Goal: Task Accomplishment & Management: Manage account settings

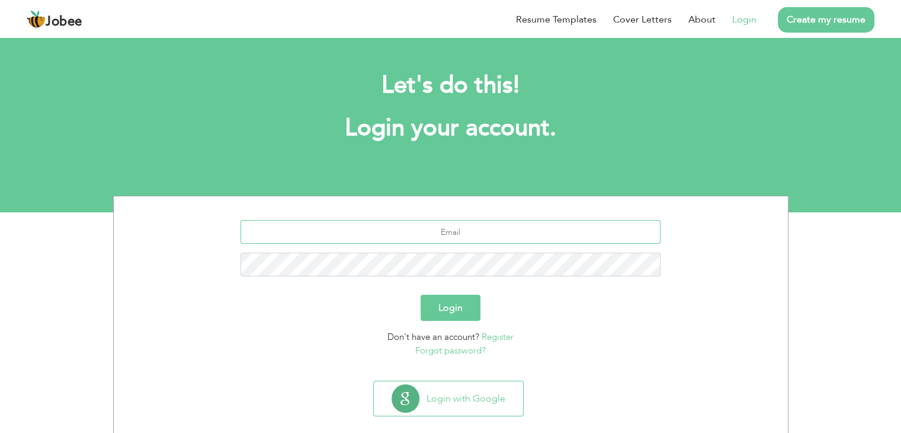
click at [456, 229] on input "text" at bounding box center [451, 232] width 420 height 24
type input "[EMAIL_ADDRESS][DOMAIN_NAME]"
click at [421, 295] on button "Login" at bounding box center [451, 308] width 60 height 26
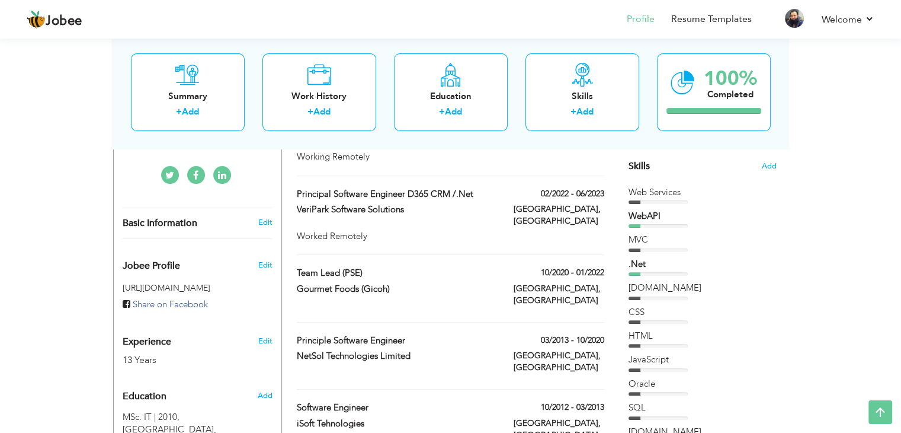
scroll to position [415, 0]
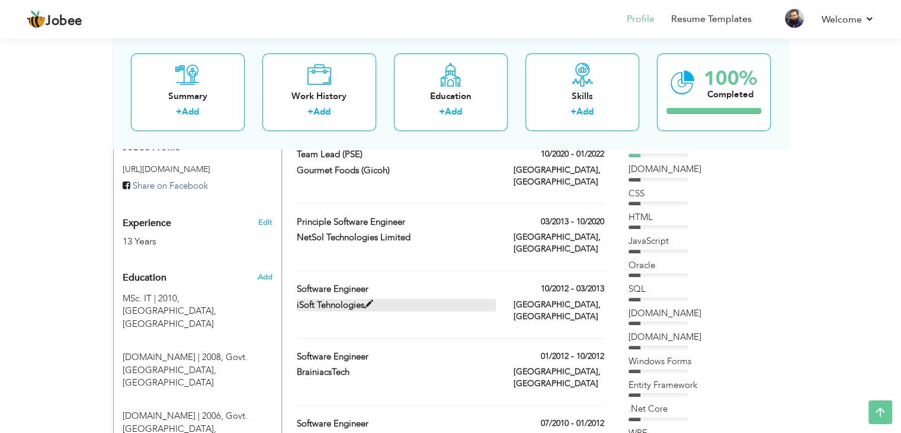
click at [370, 300] on span at bounding box center [368, 304] width 9 height 9
type input "Software Engineer"
type input "iSoft Tehnologies"
type input "10/2012"
type input "03/2013"
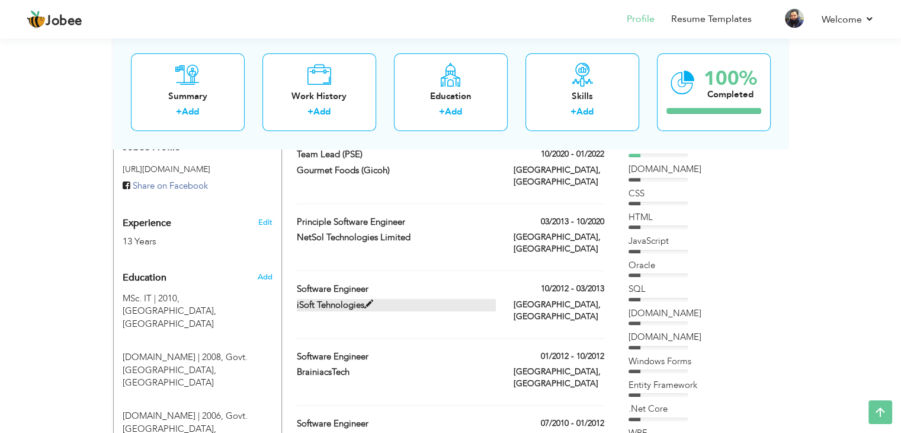
type input "[GEOGRAPHIC_DATA]"
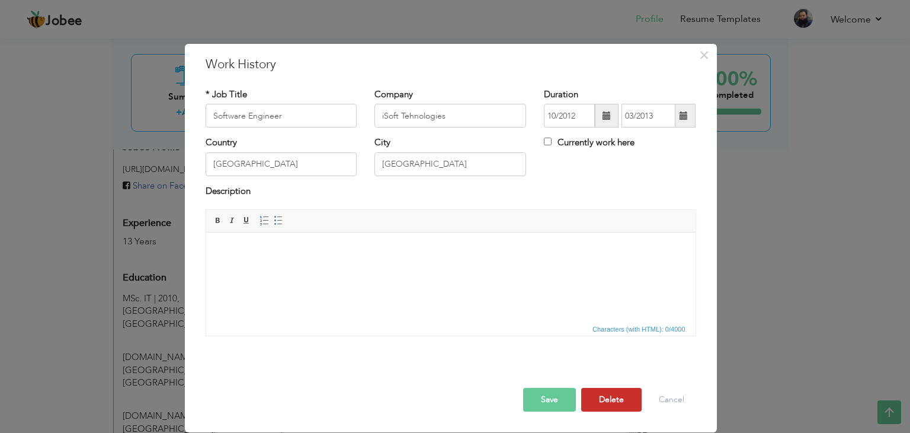
click at [612, 399] on button "Delete" at bounding box center [611, 400] width 60 height 24
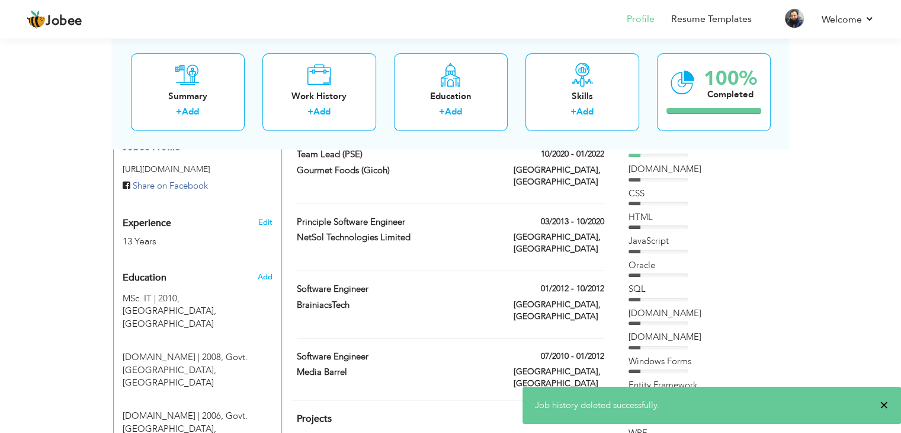
click at [882, 405] on span "×" at bounding box center [884, 405] width 9 height 12
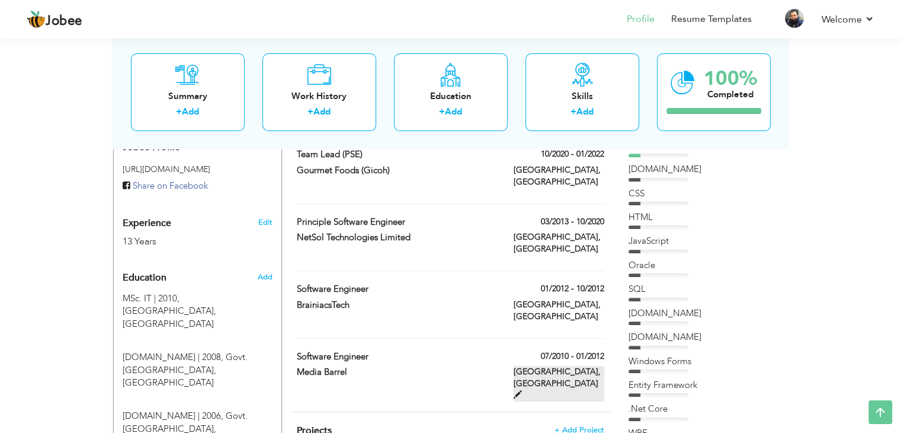
click at [522, 390] on span at bounding box center [518, 394] width 8 height 8
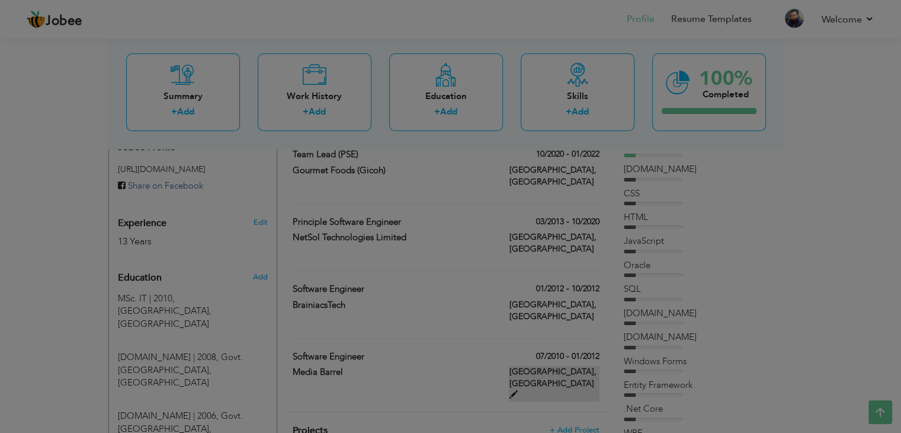
type input "Media Barrel"
type input "07/2010"
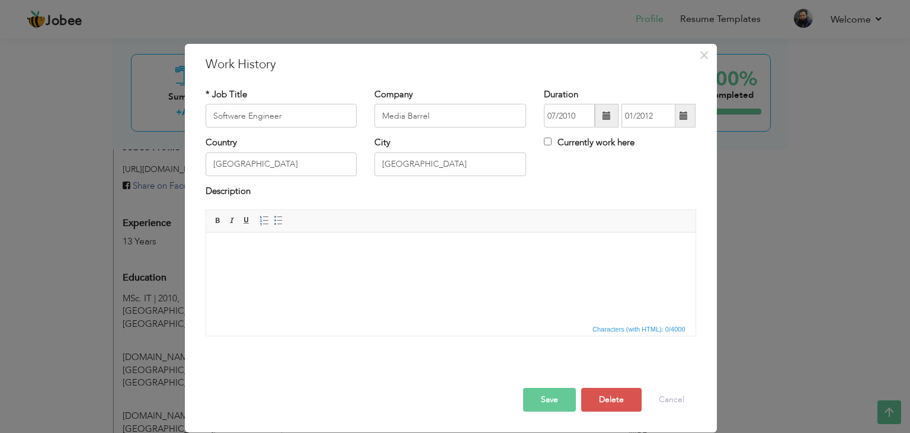
click at [686, 117] on span at bounding box center [684, 115] width 8 height 8
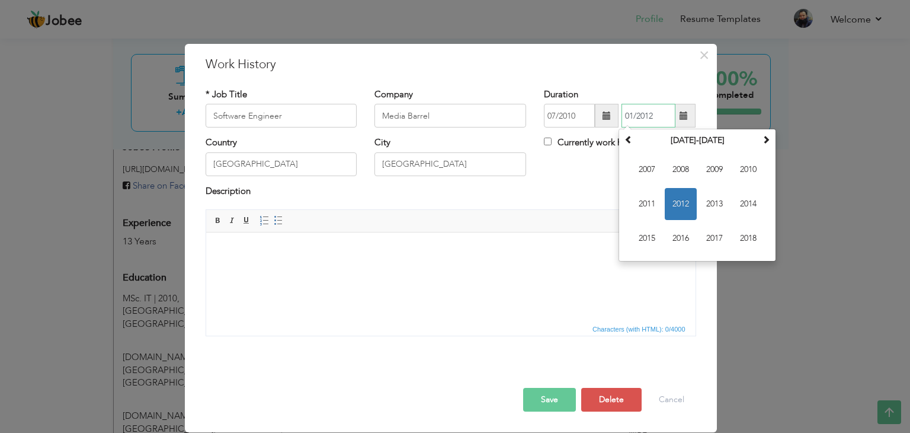
click at [630, 116] on input "01/2012" at bounding box center [649, 116] width 54 height 24
click at [682, 209] on span "2012" at bounding box center [681, 204] width 32 height 32
click at [705, 58] on span "×" at bounding box center [704, 54] width 10 height 21
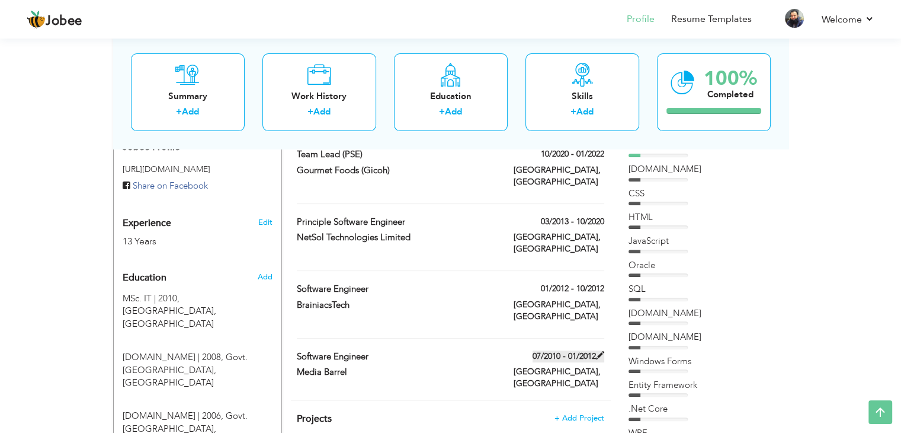
click at [597, 351] on span at bounding box center [600, 355] width 8 height 8
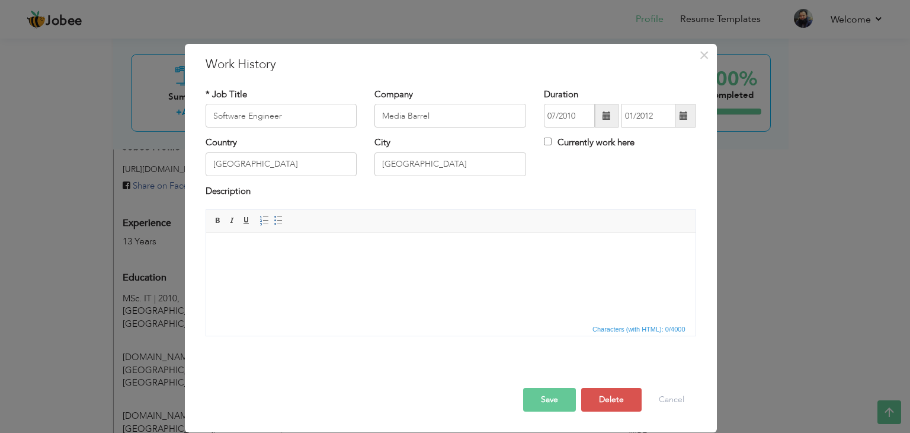
click at [684, 116] on span at bounding box center [684, 115] width 8 height 8
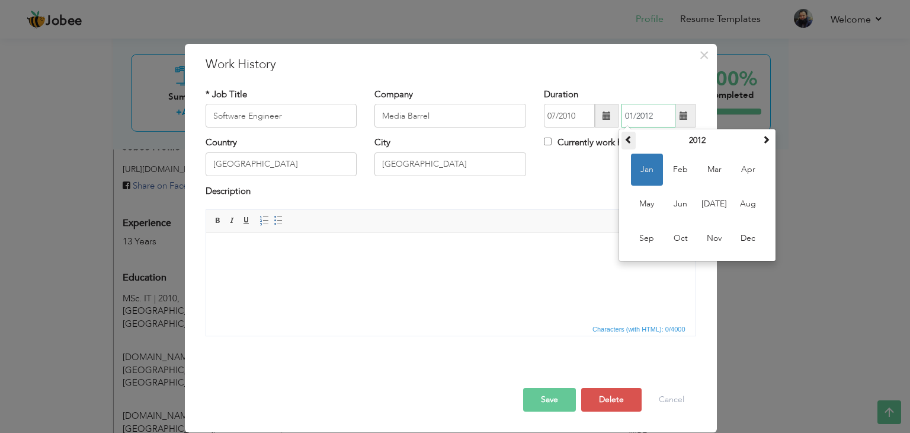
click at [631, 140] on span at bounding box center [629, 139] width 8 height 8
click at [747, 238] on span "Dec" at bounding box center [748, 238] width 32 height 32
type input "12/2011"
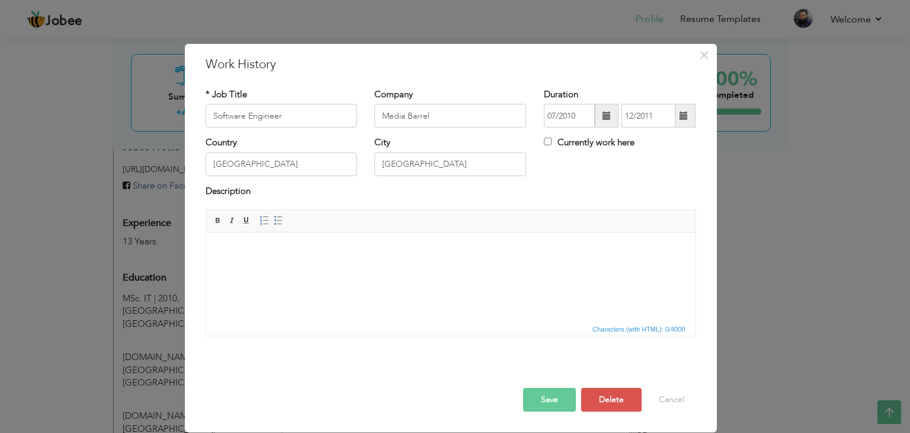
click at [552, 389] on button "Save" at bounding box center [549, 400] width 53 height 24
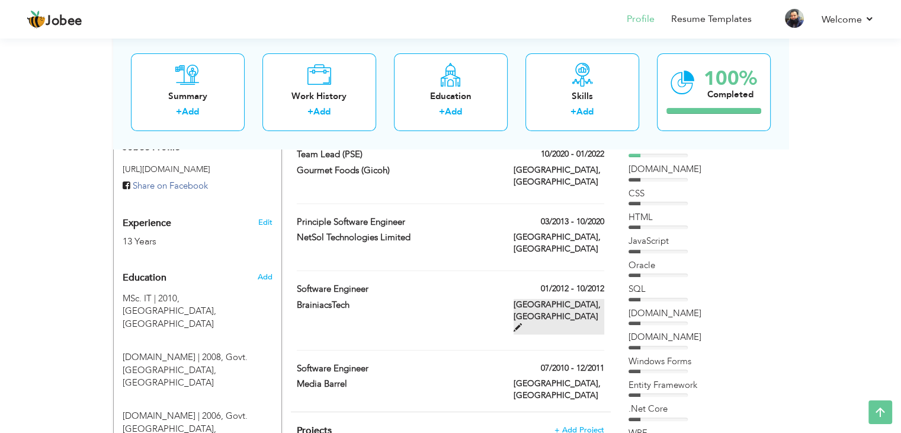
click at [522, 323] on span at bounding box center [518, 327] width 8 height 8
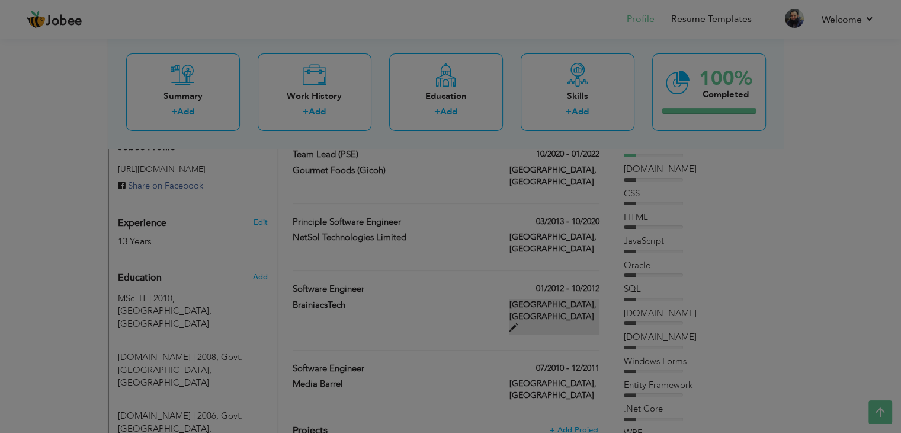
type input "BrainiacsTech"
type input "01/2012"
type input "10/2012"
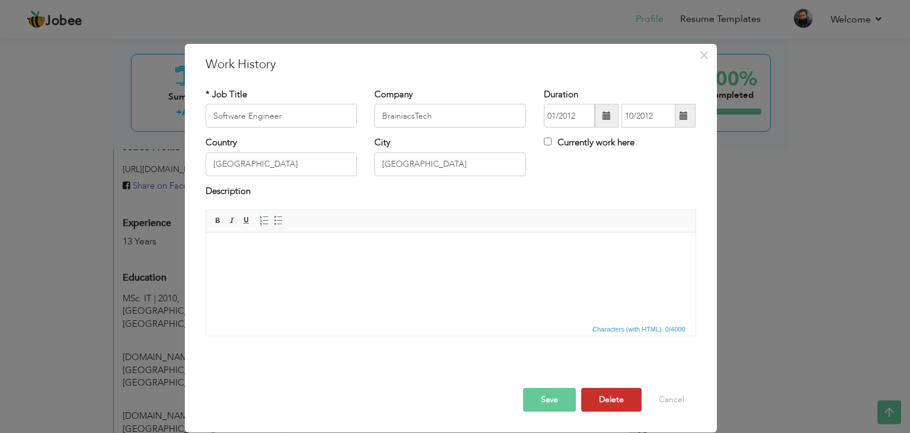
click at [613, 396] on button "Delete" at bounding box center [611, 400] width 60 height 24
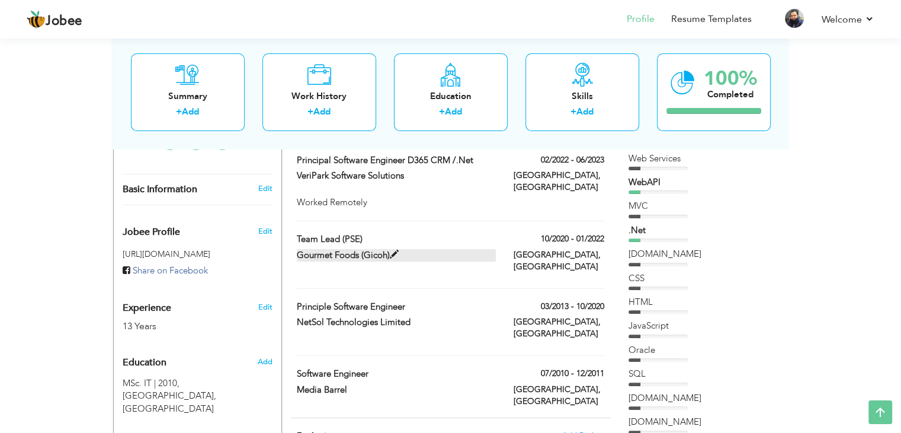
scroll to position [356, 0]
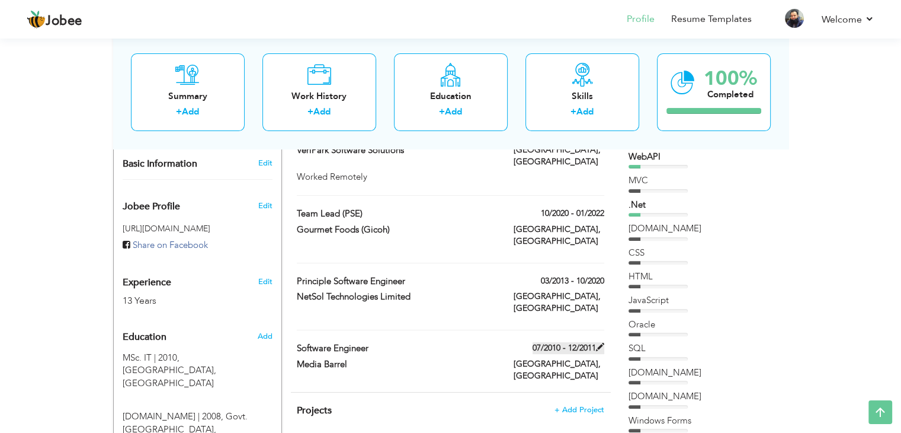
click at [603, 343] on span at bounding box center [600, 347] width 8 height 8
type input "Media Barrel"
type input "07/2010"
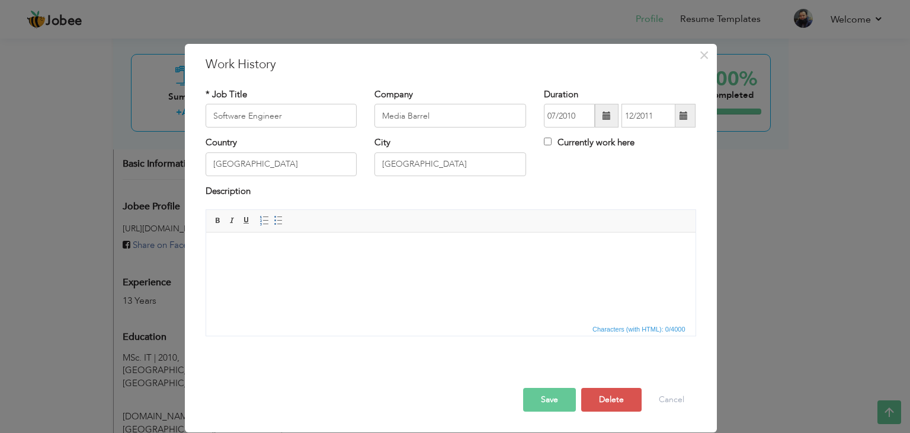
click at [683, 119] on span at bounding box center [684, 115] width 8 height 8
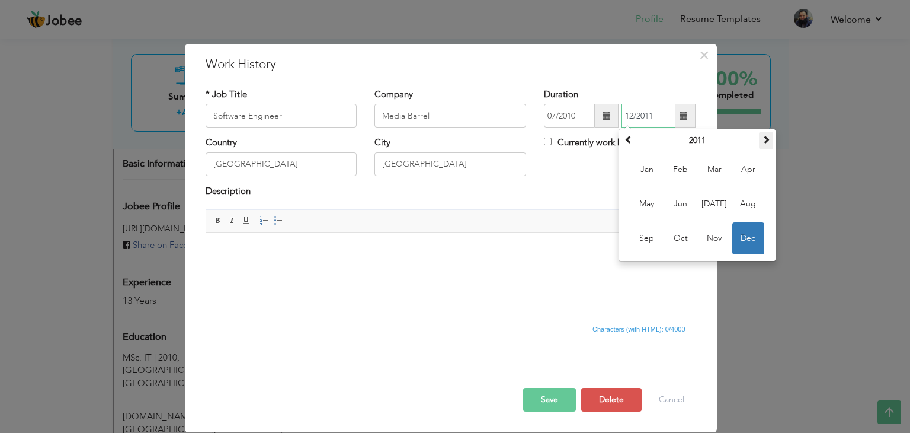
click at [762, 140] on th at bounding box center [766, 141] width 14 height 18
click at [713, 168] on span "Mar" at bounding box center [715, 169] width 32 height 32
type input "03/2013"
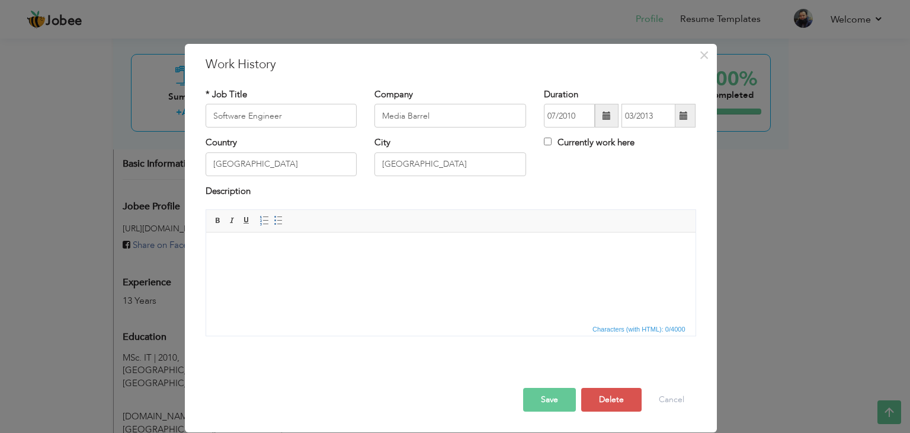
click at [541, 396] on button "Save" at bounding box center [549, 400] width 53 height 24
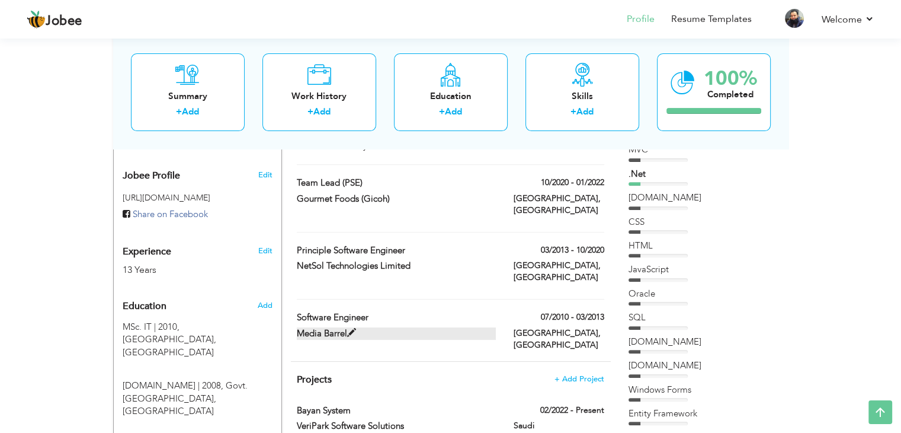
scroll to position [415, 0]
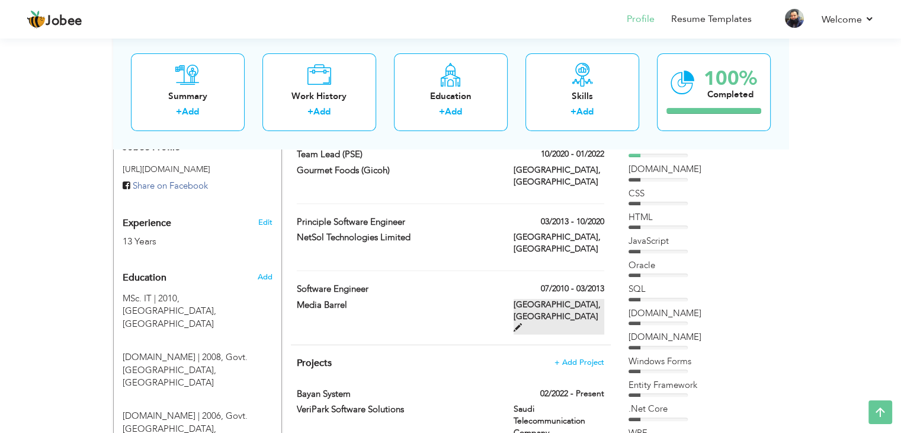
click at [522, 323] on span at bounding box center [518, 327] width 8 height 8
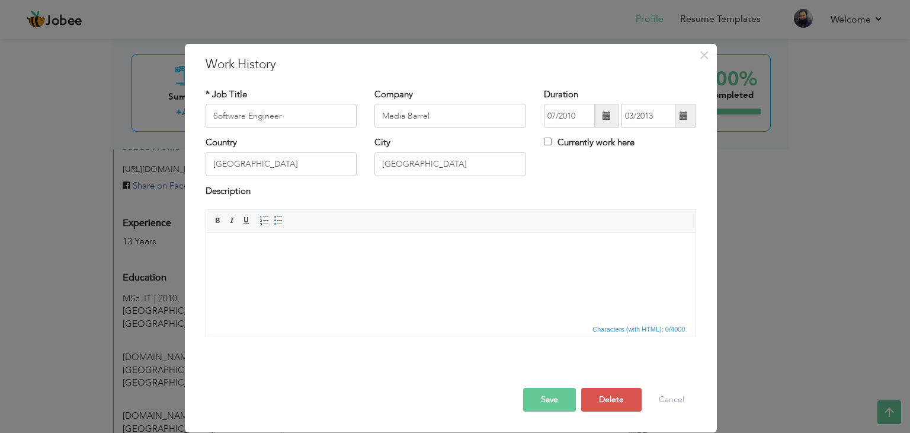
click at [254, 250] on body at bounding box center [450, 250] width 466 height 12
click at [536, 399] on button "Save" at bounding box center [549, 400] width 53 height 24
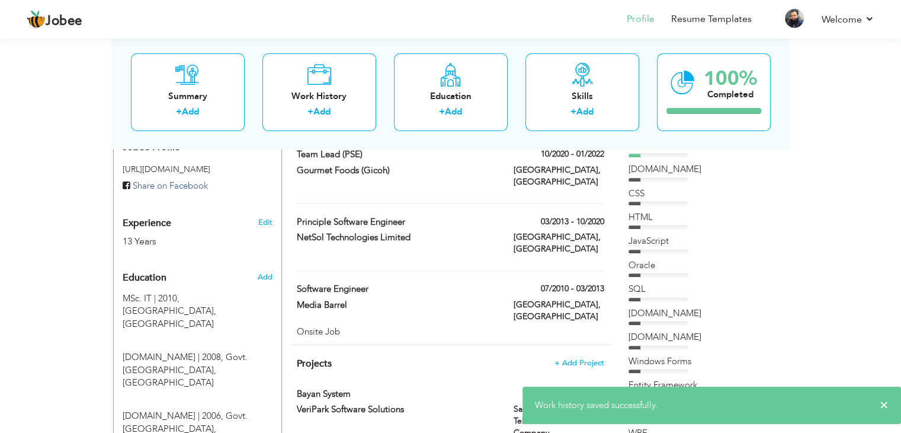
scroll to position [356, 0]
